Goal: Information Seeking & Learning: Learn about a topic

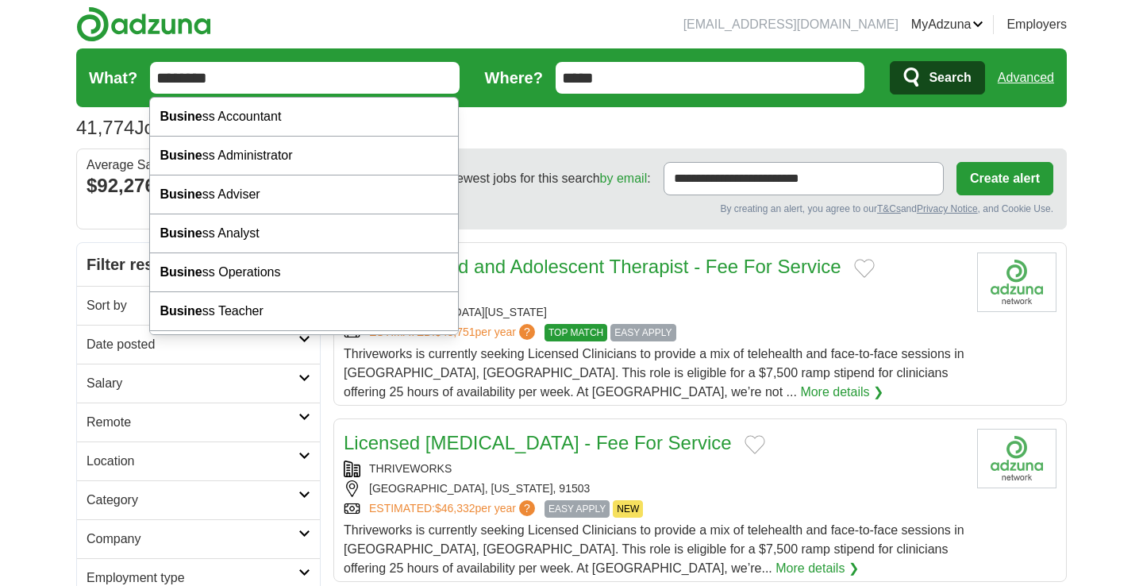
type input "********"
click at [937, 78] on button "Search" at bounding box center [937, 77] width 94 height 33
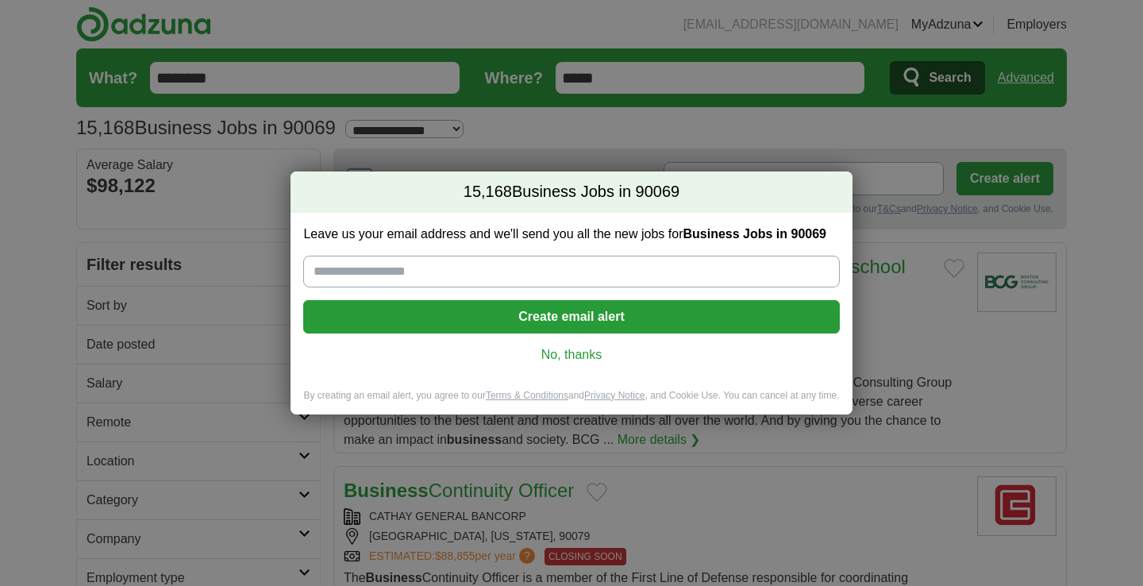
click at [567, 352] on link "No, thanks" at bounding box center [571, 354] width 510 height 17
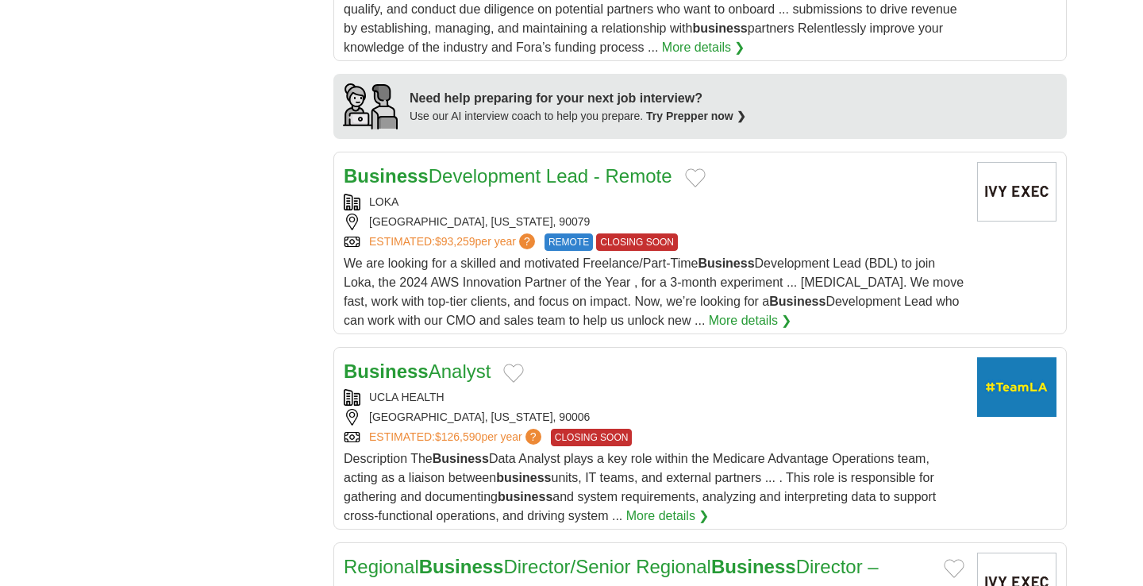
scroll to position [1448, 0]
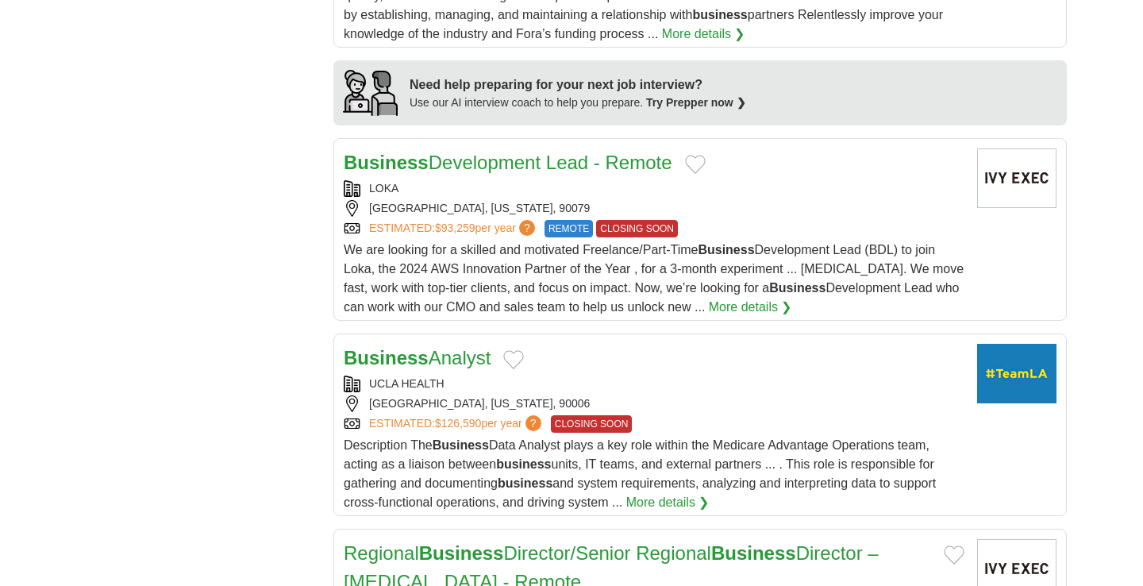
click at [657, 499] on link "More details ❯" at bounding box center [667, 502] width 83 height 19
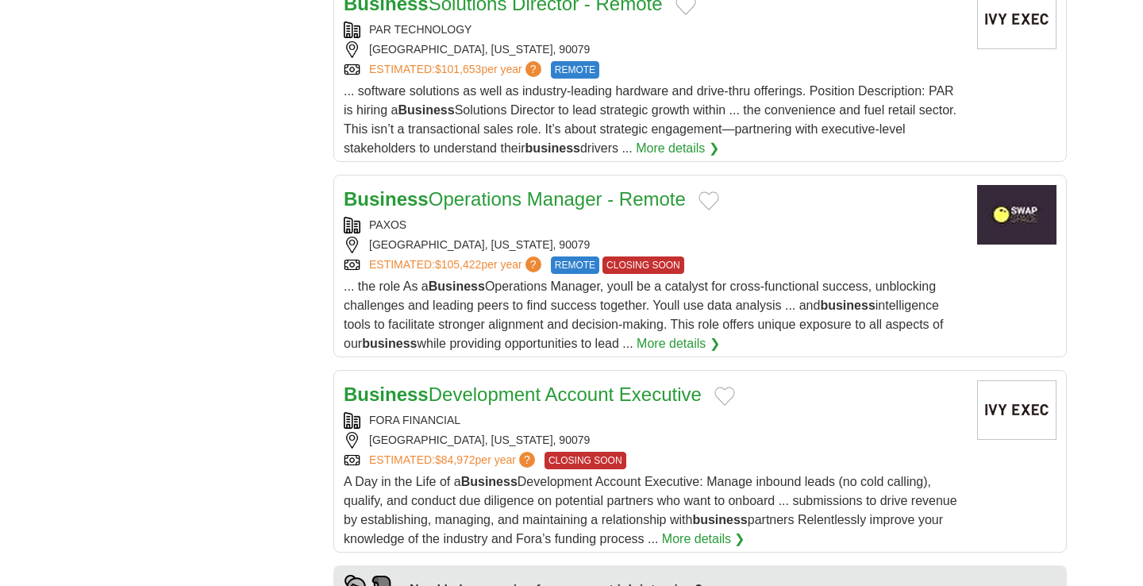
scroll to position [943, 0]
click at [562, 207] on link "Business Operations Manager - Remote" at bounding box center [515, 199] width 342 height 21
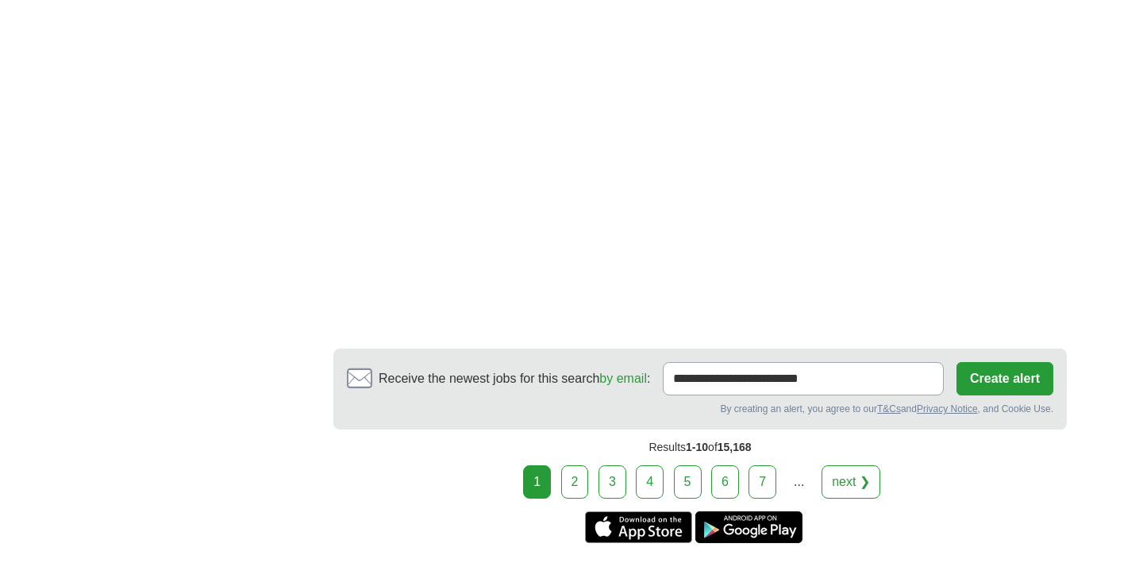
scroll to position [2634, 0]
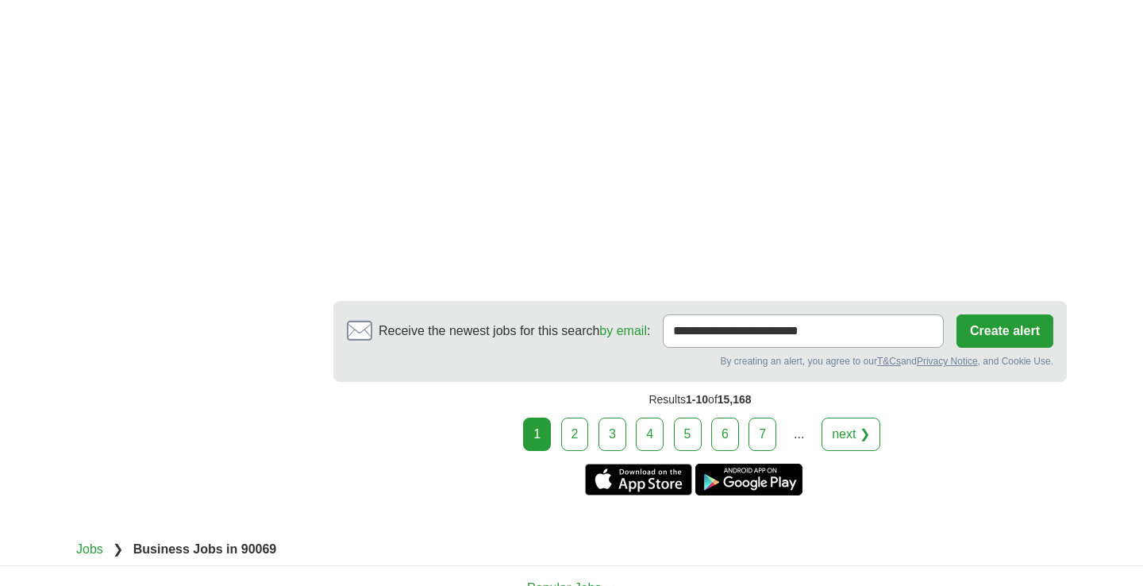
click at [567, 436] on link "2" at bounding box center [575, 433] width 28 height 33
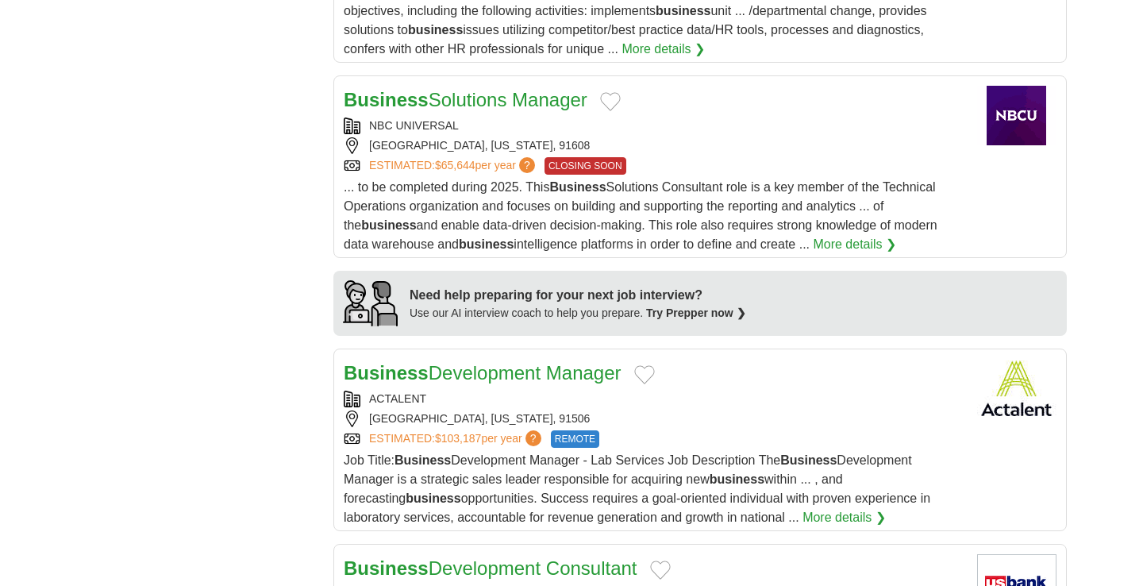
scroll to position [1194, 0]
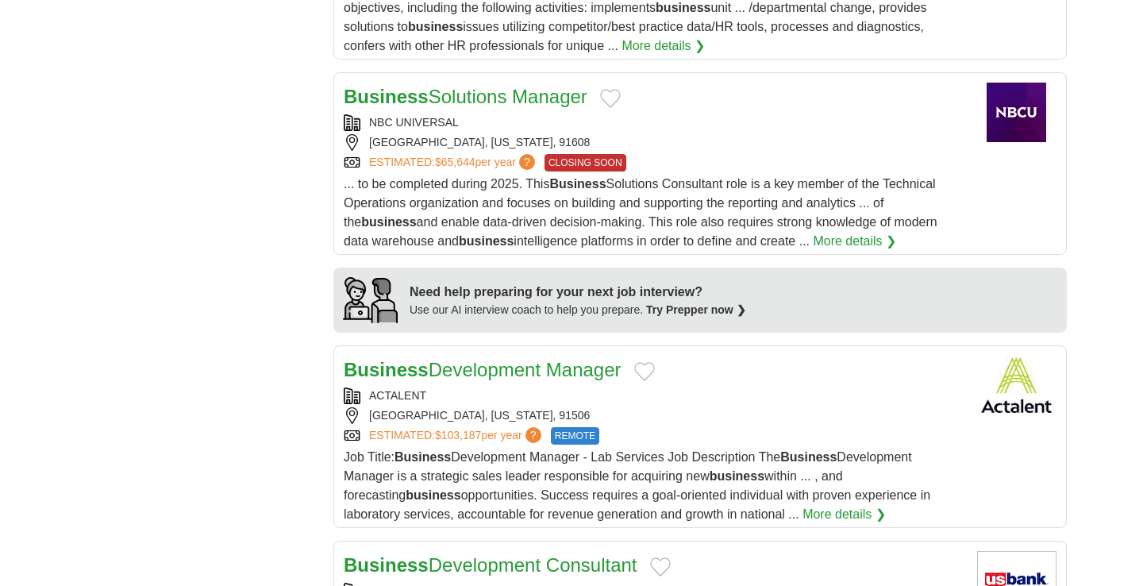
click at [475, 86] on link "Business Solutions Manager" at bounding box center [466, 96] width 244 height 21
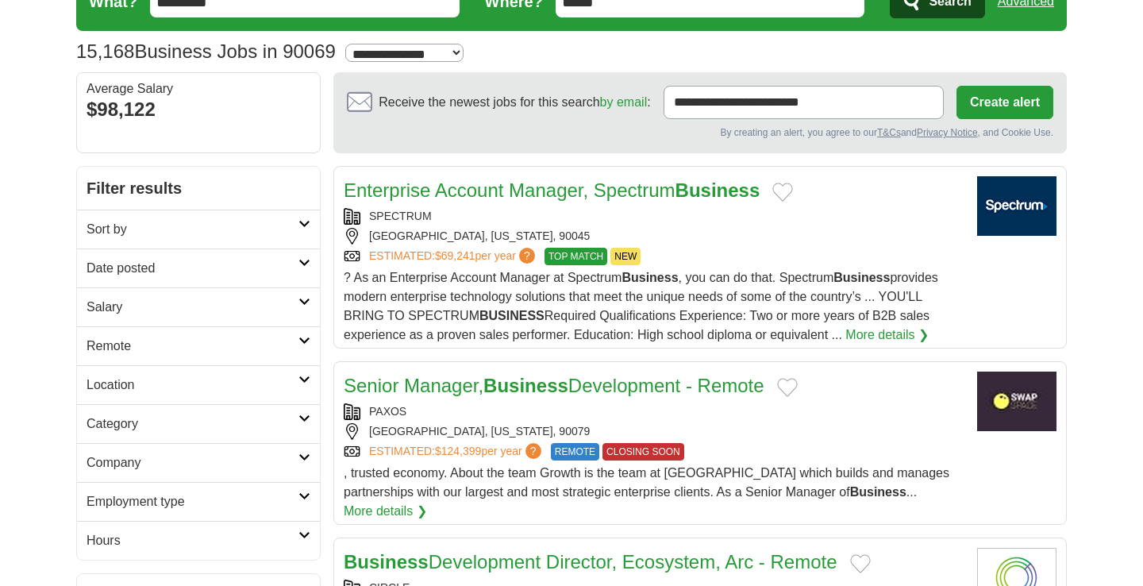
scroll to position [79, 0]
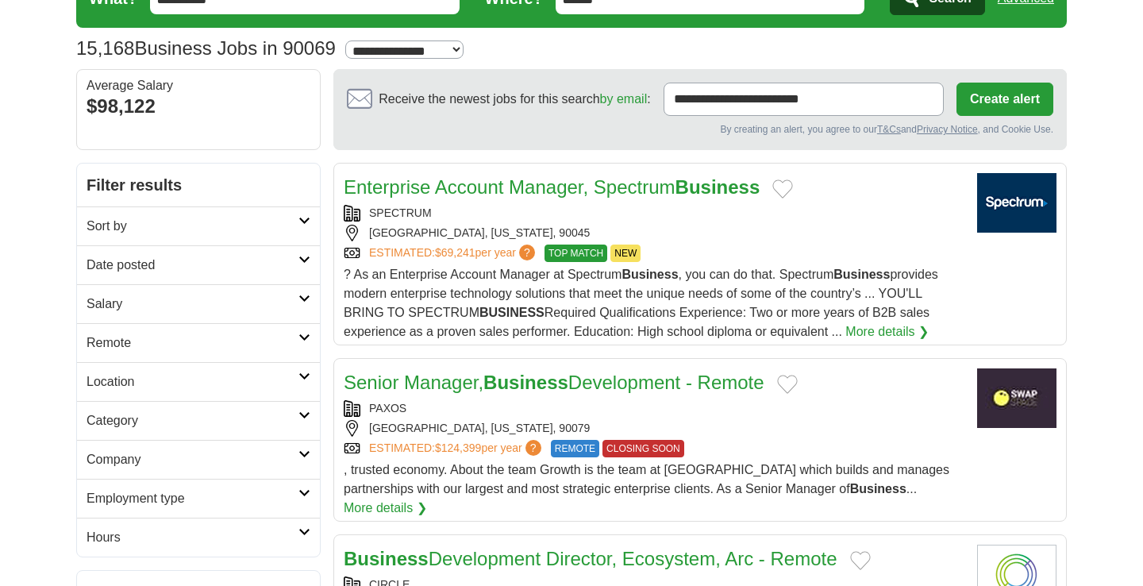
click at [256, 514] on link "Employment type" at bounding box center [198, 498] width 243 height 39
click at [255, 502] on h2 "Employment type" at bounding box center [193, 498] width 212 height 19
click at [258, 421] on h2 "Category" at bounding box center [193, 420] width 212 height 19
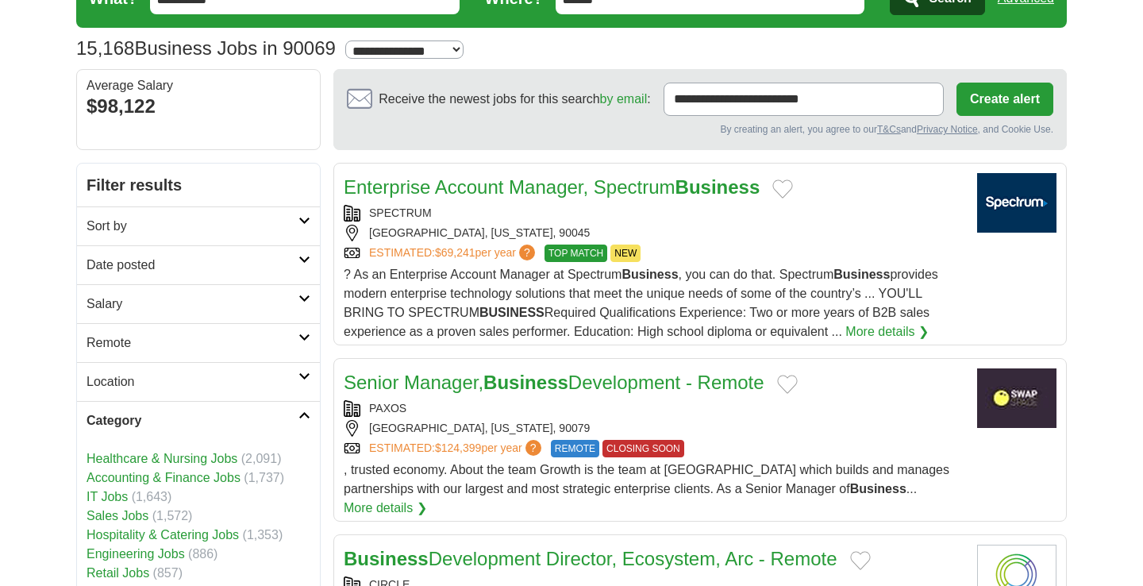
click at [258, 421] on h2 "Category" at bounding box center [193, 420] width 212 height 19
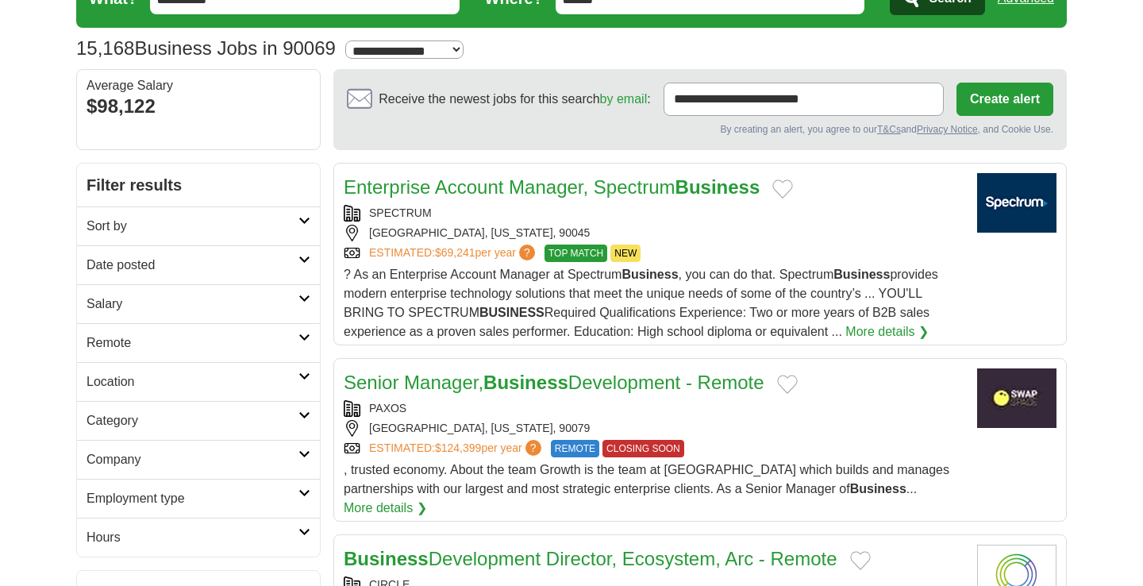
click at [223, 425] on h2 "Category" at bounding box center [193, 420] width 212 height 19
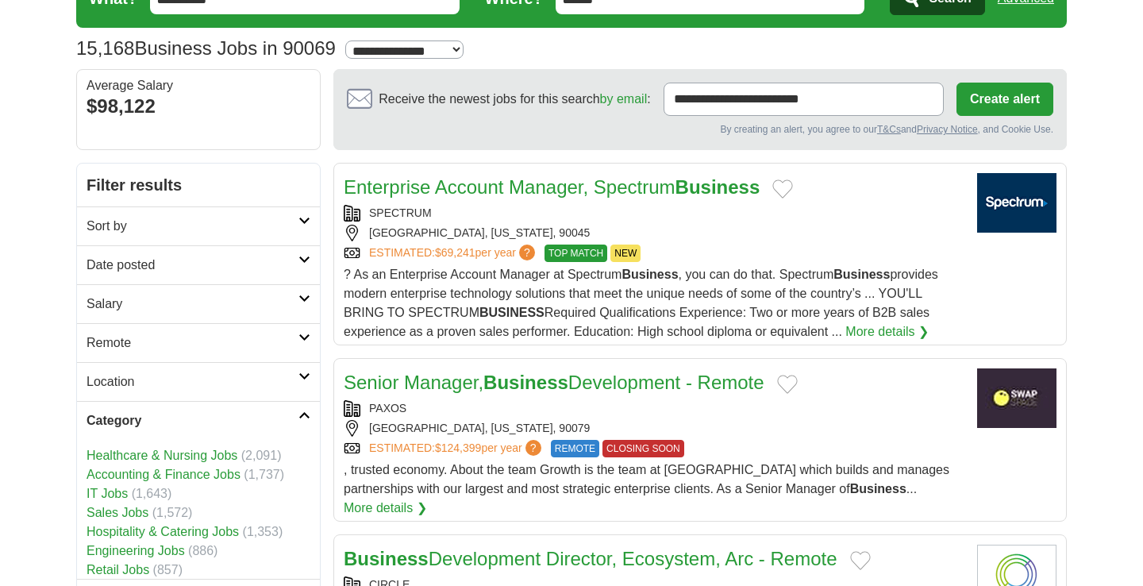
click at [223, 425] on h2 "Category" at bounding box center [193, 420] width 212 height 19
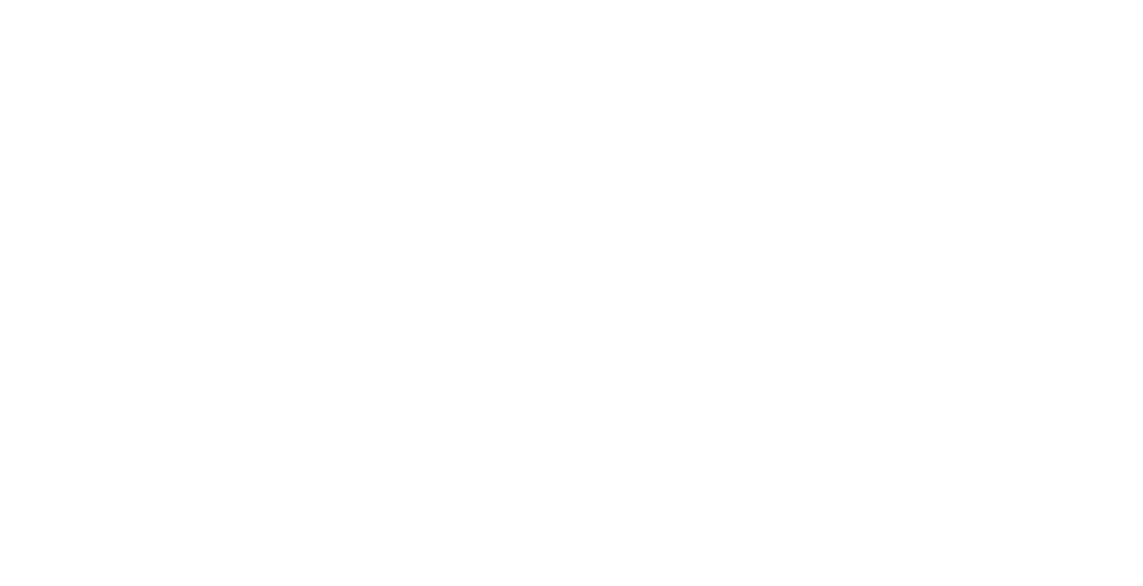
scroll to position [2710, 0]
